Goal: Find specific page/section: Find specific page/section

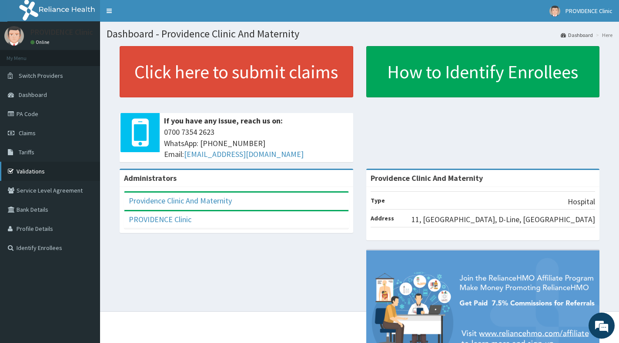
click at [34, 169] on link "Validations" at bounding box center [50, 171] width 100 height 19
click at [46, 113] on link "PA Code" at bounding box center [50, 113] width 100 height 19
